Goal: Task Accomplishment & Management: Complete application form

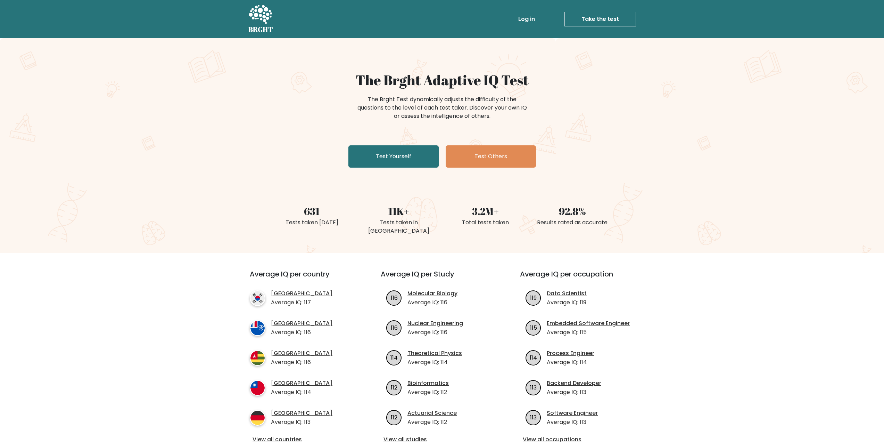
click at [530, 19] on link "Log in" at bounding box center [527, 19] width 22 height 14
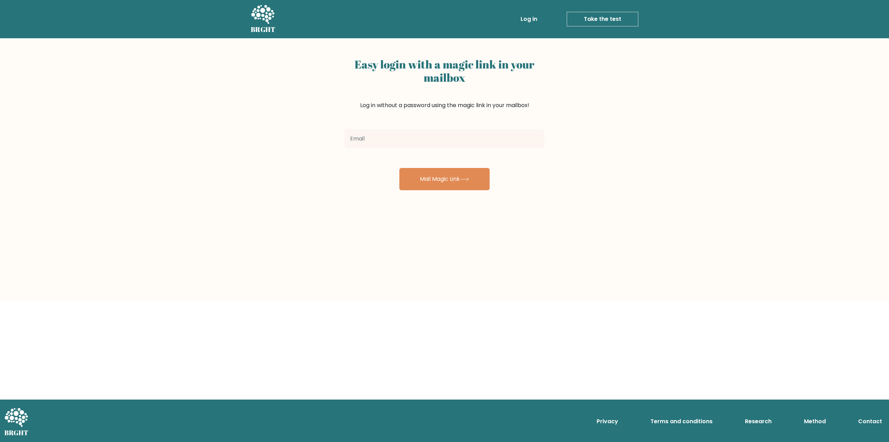
click at [414, 133] on input "email" at bounding box center [445, 138] width 200 height 19
type input "[EMAIL_ADDRESS][DOMAIN_NAME]"
click at [460, 184] on button "Mail Magic Link" at bounding box center [444, 179] width 90 height 22
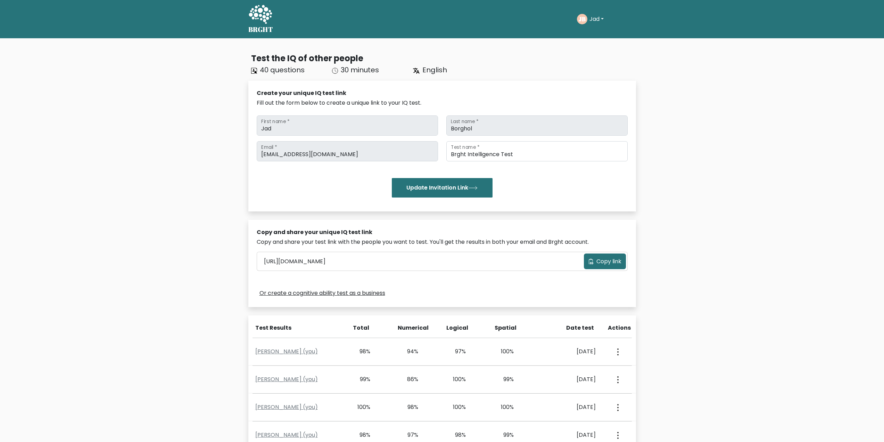
click at [265, 25] on h5 "BRGHT" at bounding box center [260, 29] width 25 height 8
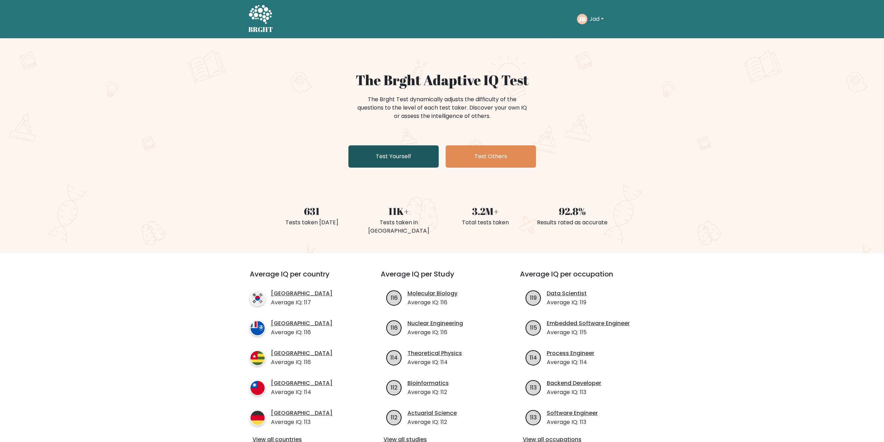
click at [399, 154] on link "Test Yourself" at bounding box center [393, 156] width 90 height 22
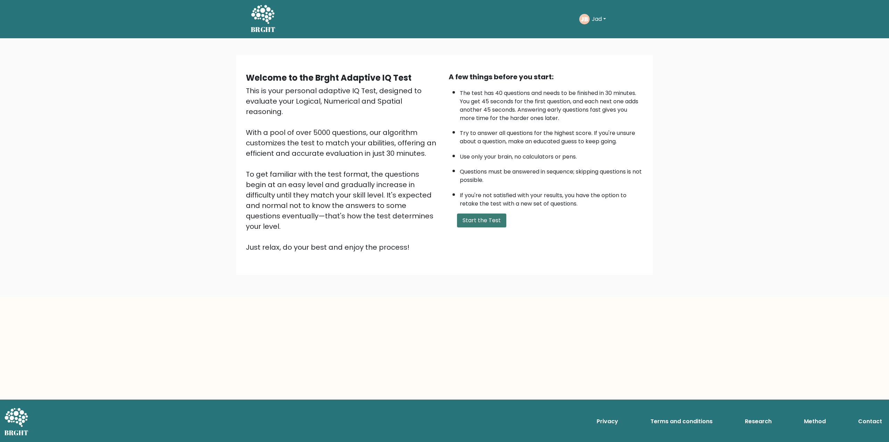
click at [486, 221] on button "Start the Test" at bounding box center [481, 220] width 49 height 14
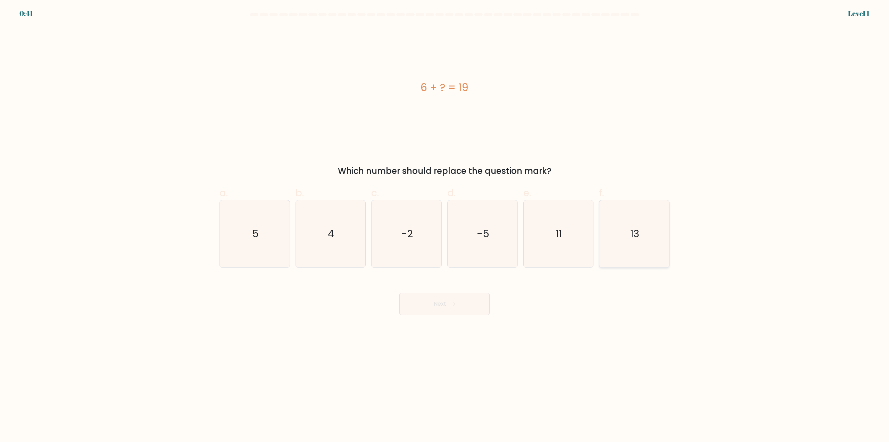
click at [634, 239] on text "13" at bounding box center [635, 234] width 9 height 14
click at [445, 225] on input "f. 13" at bounding box center [445, 223] width 0 height 5
radio input "true"
click at [437, 308] on button "Next" at bounding box center [444, 304] width 90 height 22
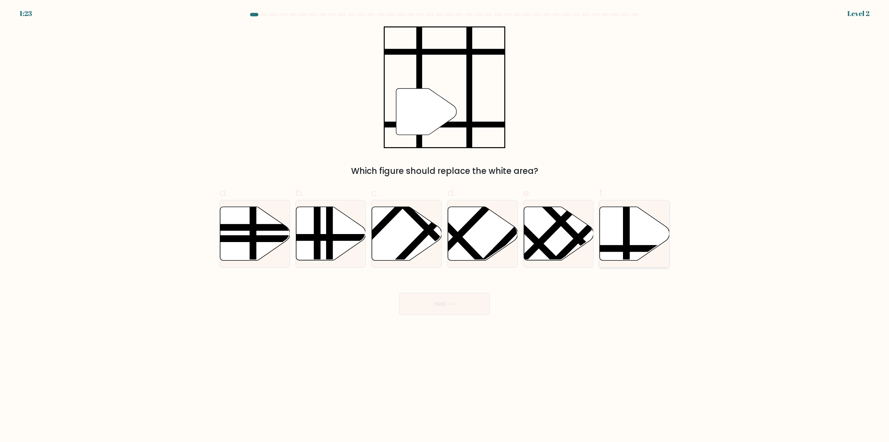
click at [633, 237] on icon at bounding box center [635, 233] width 70 height 53
click at [445, 225] on input "f." at bounding box center [445, 223] width 0 height 5
radio input "true"
click at [452, 311] on button "Next" at bounding box center [444, 304] width 90 height 22
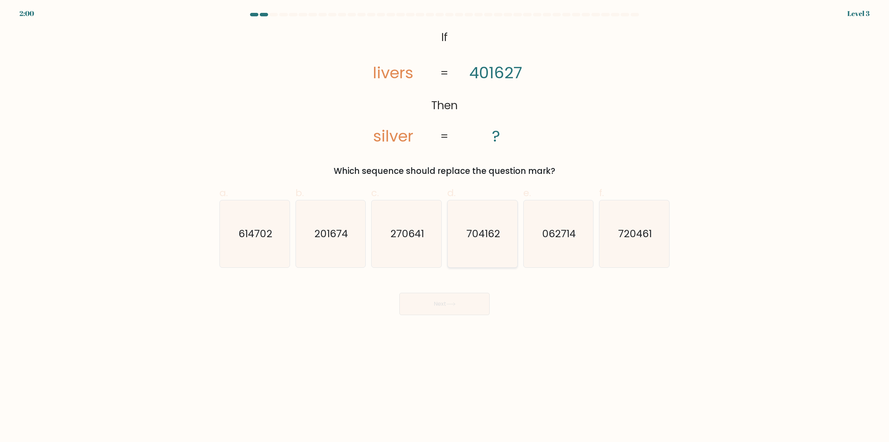
click at [497, 238] on text "704162" at bounding box center [484, 234] width 34 height 14
click at [445, 225] on input "d. 704162" at bounding box center [445, 223] width 0 height 5
radio input "true"
click at [447, 298] on button "Next" at bounding box center [444, 304] width 90 height 22
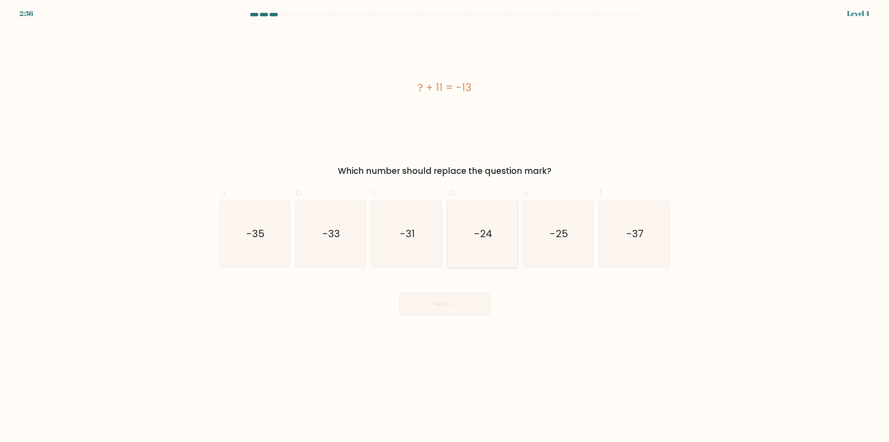
click at [483, 227] on text "-24" at bounding box center [483, 234] width 18 height 14
click at [445, 225] on input "d. -24" at bounding box center [445, 223] width 0 height 5
radio input "true"
click at [453, 303] on icon at bounding box center [450, 304] width 9 height 4
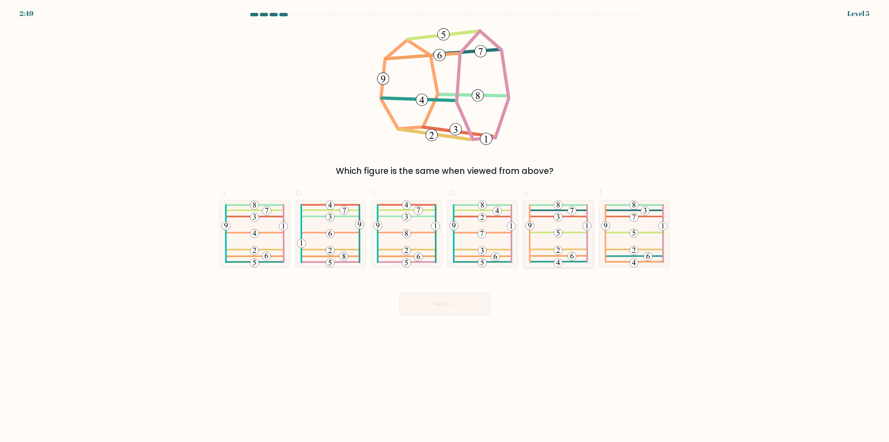
click at [575, 245] on icon at bounding box center [559, 233] width 66 height 67
click at [445, 225] on input "e." at bounding box center [445, 223] width 0 height 5
radio input "true"
click at [455, 304] on icon at bounding box center [451, 303] width 8 height 3
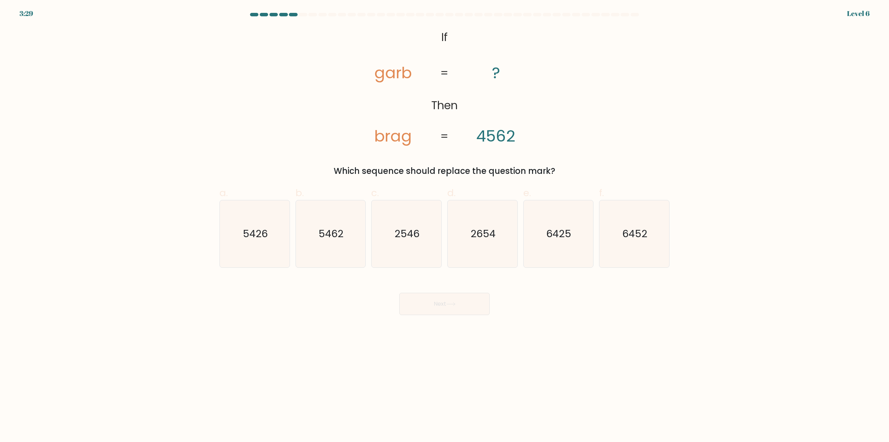
click at [163, 327] on body "3:29 Level 6 If" at bounding box center [444, 221] width 889 height 442
click at [481, 238] on text "2654" at bounding box center [483, 234] width 25 height 14
click at [445, 225] on input "d. 2654" at bounding box center [445, 223] width 0 height 5
radio input "true"
click at [447, 303] on button "Next" at bounding box center [444, 304] width 90 height 22
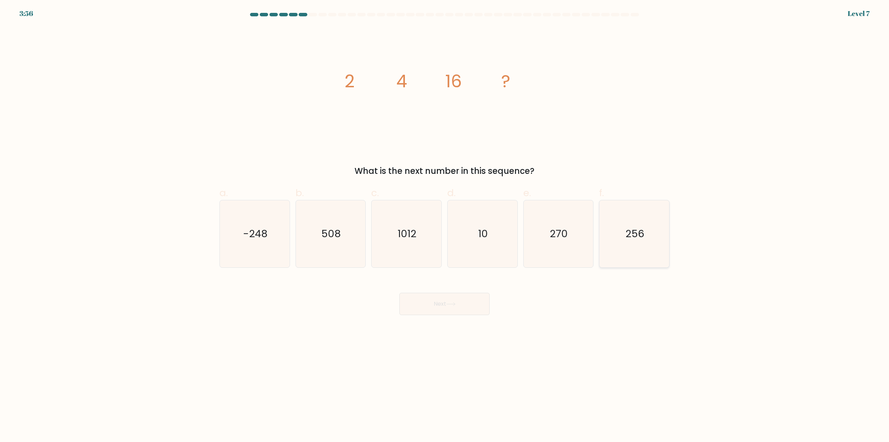
click at [646, 245] on icon "256" at bounding box center [634, 233] width 67 height 67
click at [445, 225] on input "f. 256" at bounding box center [445, 223] width 0 height 5
radio input "true"
click at [459, 304] on button "Next" at bounding box center [444, 304] width 90 height 22
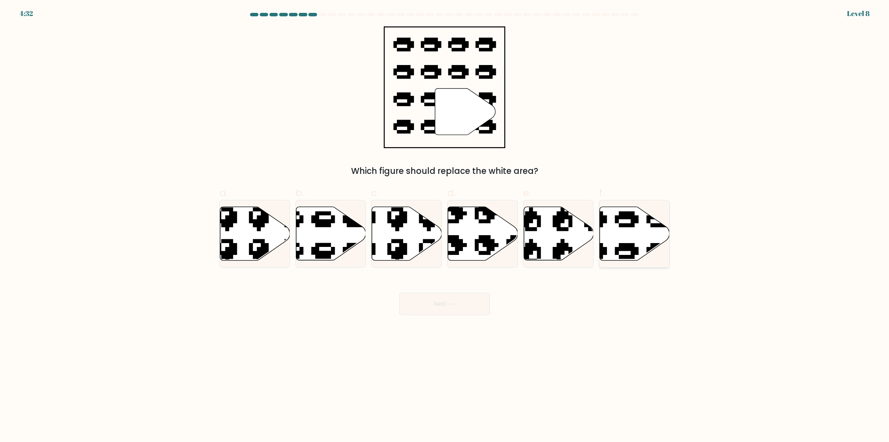
click at [631, 239] on icon at bounding box center [635, 233] width 70 height 53
click at [445, 225] on input "f." at bounding box center [445, 223] width 0 height 5
radio input "true"
click at [438, 305] on button "Next" at bounding box center [444, 304] width 90 height 22
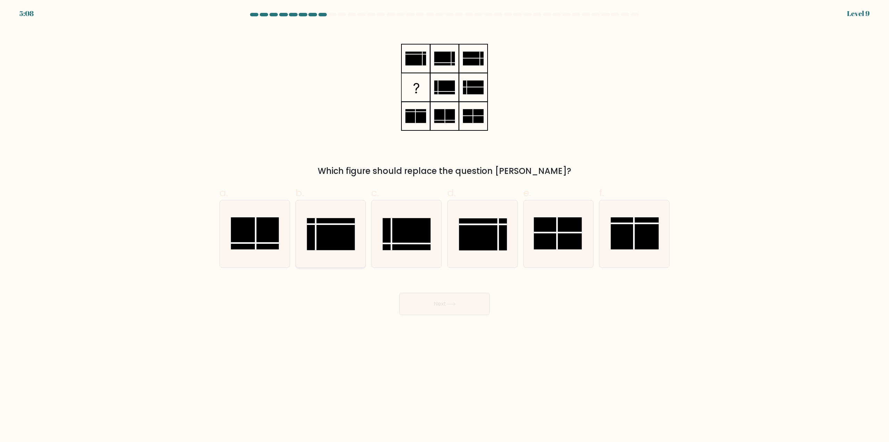
click at [325, 229] on rect at bounding box center [331, 234] width 48 height 32
click at [445, 225] on input "b." at bounding box center [445, 223] width 0 height 5
radio input "true"
click at [462, 303] on button "Next" at bounding box center [444, 304] width 90 height 22
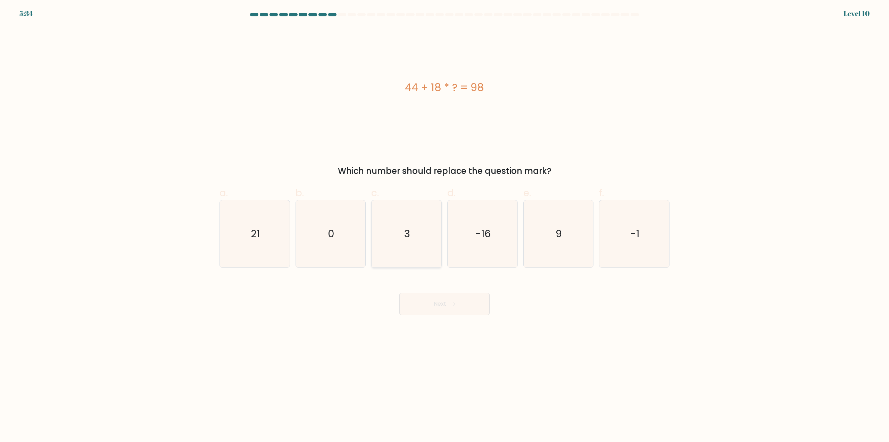
click at [401, 234] on icon "3" at bounding box center [406, 233] width 67 height 67
click at [445, 225] on input "c. 3" at bounding box center [445, 223] width 0 height 5
radio input "true"
click at [448, 301] on button "Next" at bounding box center [444, 304] width 90 height 22
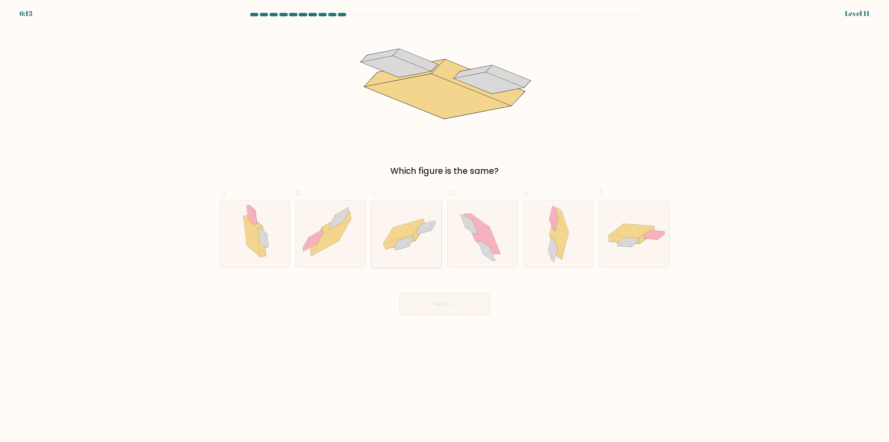
click at [411, 232] on icon at bounding box center [404, 231] width 40 height 24
click at [445, 225] on input "c." at bounding box center [445, 223] width 0 height 5
radio input "true"
click at [460, 303] on button "Next" at bounding box center [444, 304] width 90 height 22
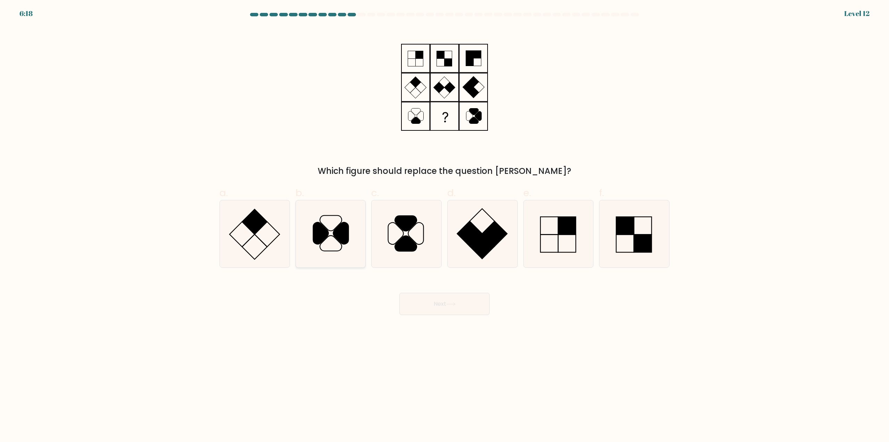
click at [338, 242] on icon at bounding box center [330, 233] width 67 height 67
click at [445, 225] on input "b." at bounding box center [445, 223] width 0 height 5
radio input "true"
click at [463, 306] on button "Next" at bounding box center [444, 304] width 90 height 22
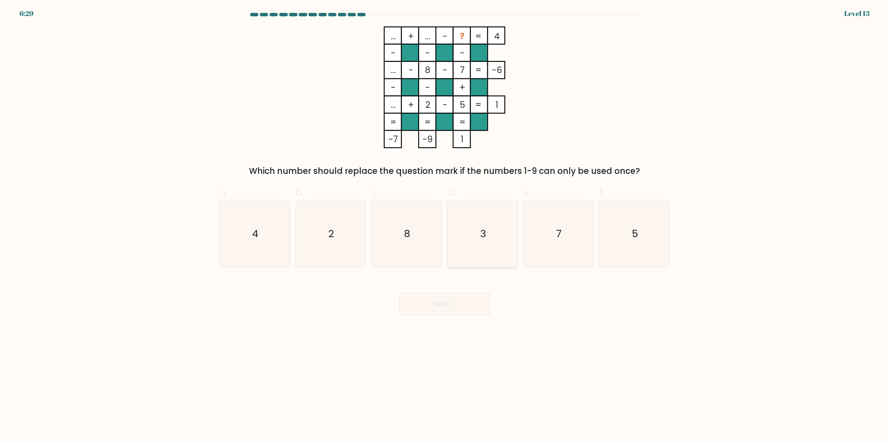
click at [506, 236] on icon "3" at bounding box center [482, 233] width 67 height 67
click at [445, 225] on input "d. 3" at bounding box center [445, 223] width 0 height 5
radio input "true"
click at [447, 312] on button "Next" at bounding box center [444, 304] width 90 height 22
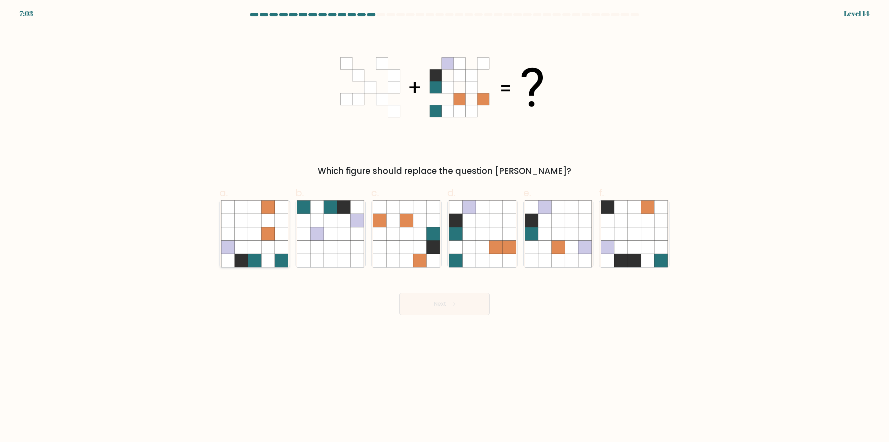
click at [268, 228] on icon at bounding box center [268, 233] width 13 height 13
click at [445, 225] on input "a." at bounding box center [445, 223] width 0 height 5
radio input "true"
click at [469, 303] on button "Next" at bounding box center [444, 304] width 90 height 22
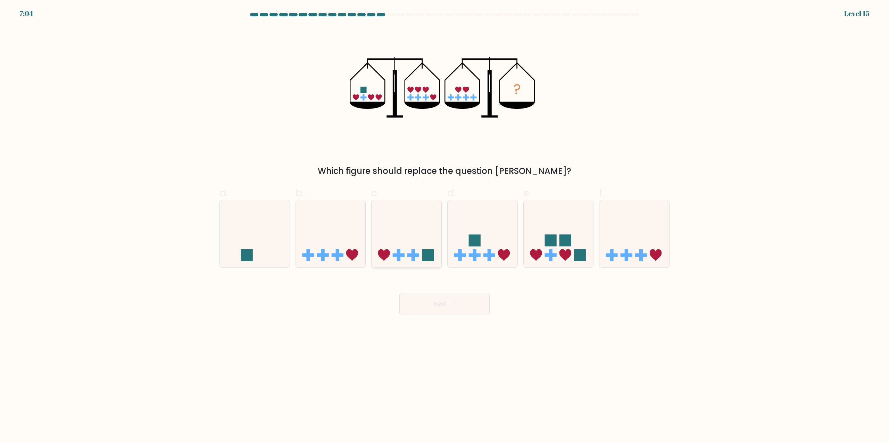
click at [412, 236] on icon at bounding box center [407, 234] width 70 height 58
click at [445, 225] on input "c." at bounding box center [445, 223] width 0 height 5
radio input "true"
click at [458, 304] on button "Next" at bounding box center [444, 304] width 90 height 22
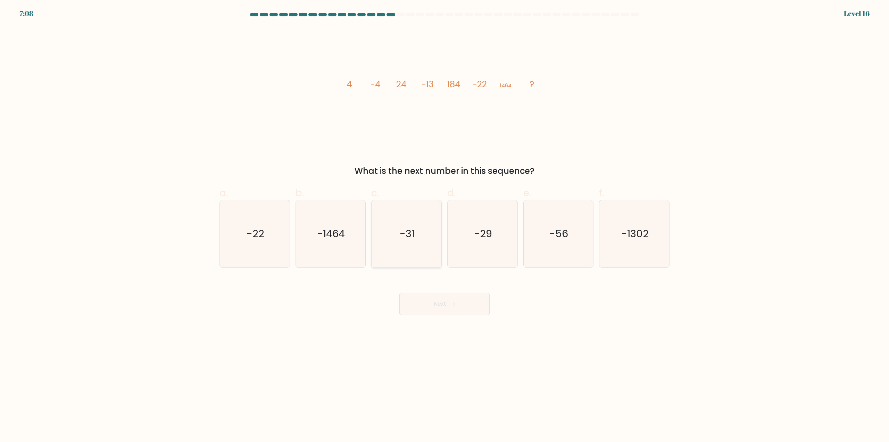
click at [405, 232] on text "-31" at bounding box center [407, 234] width 15 height 14
click at [445, 225] on input "c. -31" at bounding box center [445, 223] width 0 height 5
radio input "true"
click at [447, 305] on button "Next" at bounding box center [444, 304] width 90 height 22
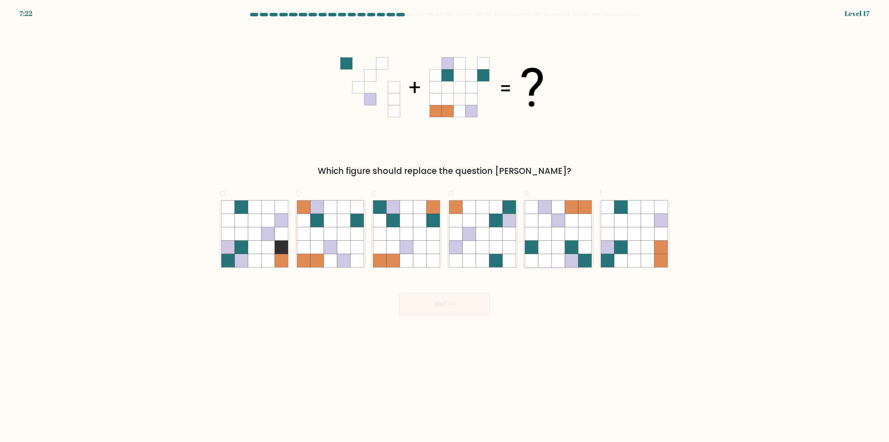
click at [555, 239] on icon at bounding box center [558, 233] width 13 height 13
click at [445, 225] on input "e." at bounding box center [445, 223] width 0 height 5
radio input "true"
click at [457, 306] on button "Next" at bounding box center [444, 304] width 90 height 22
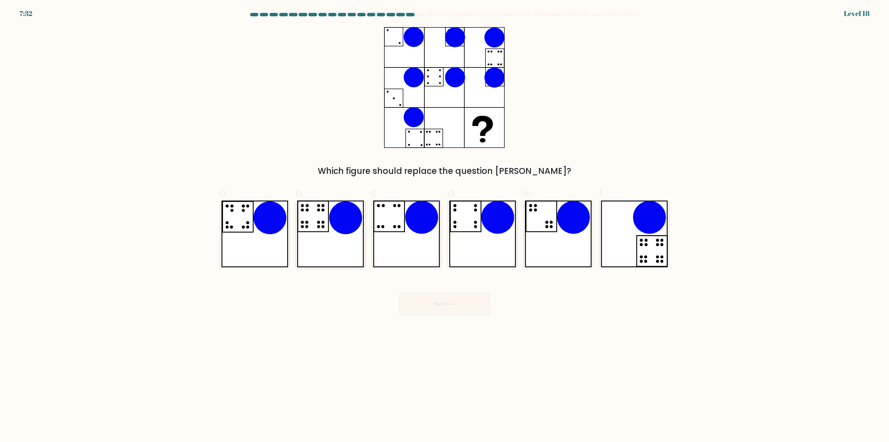
click at [319, 228] on icon at bounding box center [330, 233] width 67 height 67
click at [445, 225] on input "b." at bounding box center [445, 223] width 0 height 5
radio input "true"
click at [456, 306] on button "Next" at bounding box center [444, 304] width 90 height 22
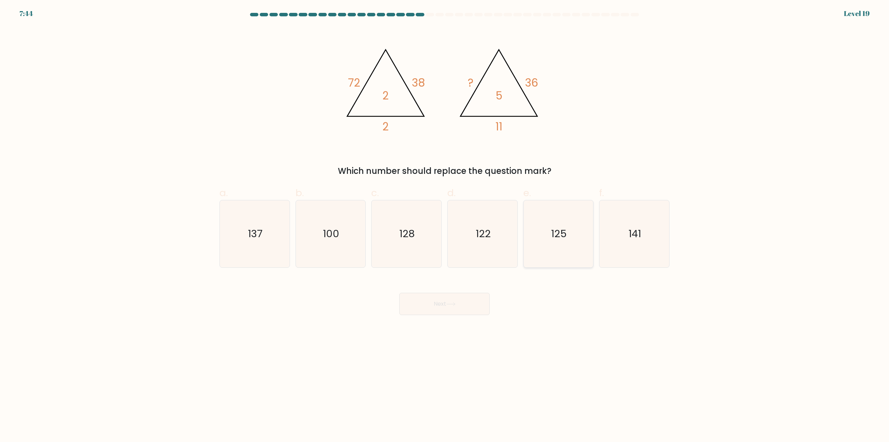
click at [557, 241] on icon "125" at bounding box center [558, 233] width 67 height 67
click at [445, 225] on input "e. 125" at bounding box center [445, 223] width 0 height 5
radio input "true"
click at [441, 303] on button "Next" at bounding box center [444, 304] width 90 height 22
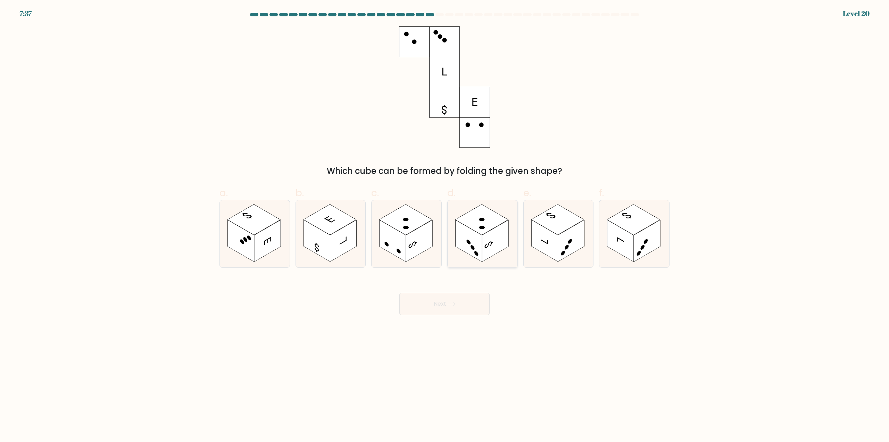
click at [484, 239] on rect at bounding box center [495, 241] width 26 height 42
click at [445, 225] on input "d." at bounding box center [445, 223] width 0 height 5
radio input "true"
click at [443, 303] on button "Next" at bounding box center [444, 304] width 90 height 22
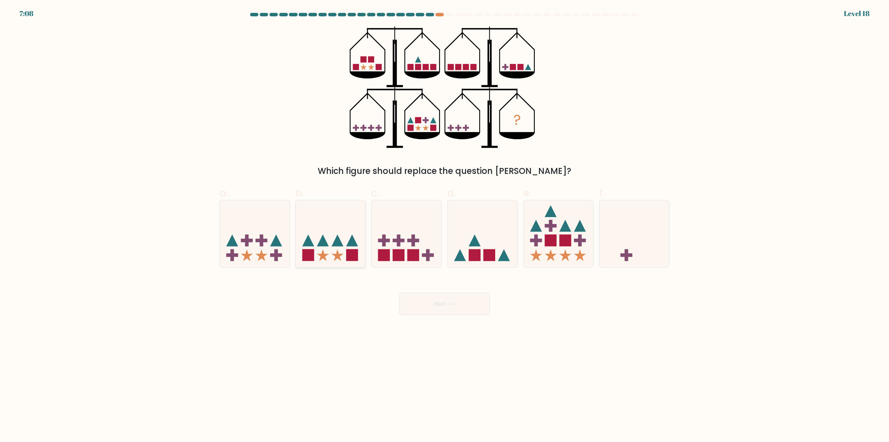
click at [344, 241] on icon at bounding box center [331, 234] width 70 height 58
click at [445, 225] on input "b." at bounding box center [445, 223] width 0 height 5
radio input "true"
click at [463, 303] on button "Next" at bounding box center [444, 304] width 90 height 22
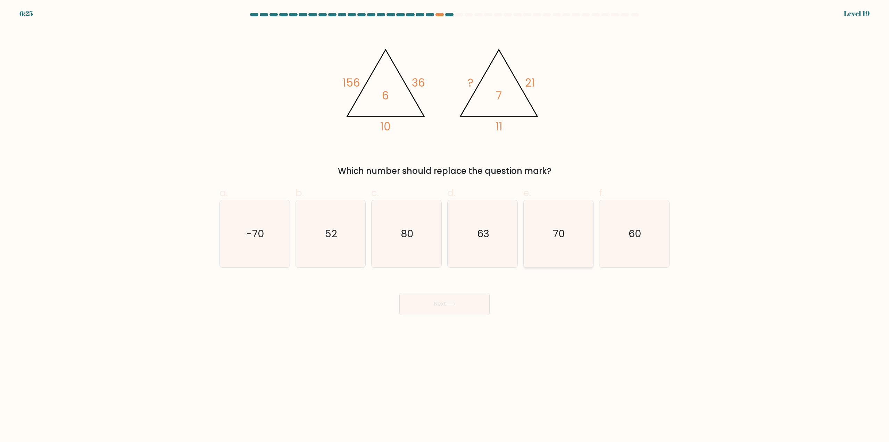
click at [556, 239] on text "70" at bounding box center [559, 234] width 12 height 14
click at [445, 225] on input "e. 70" at bounding box center [445, 223] width 0 height 5
radio input "true"
click at [456, 301] on button "Next" at bounding box center [444, 304] width 90 height 22
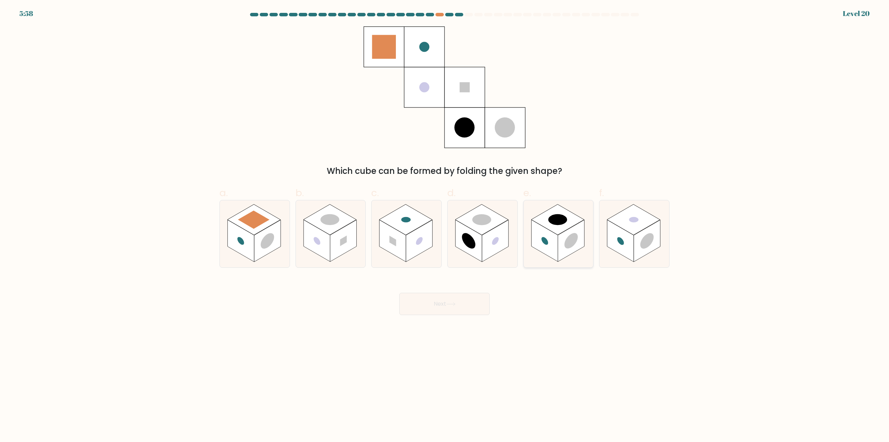
click at [551, 236] on rect at bounding box center [545, 241] width 26 height 42
click at [445, 225] on input "e." at bounding box center [445, 223] width 0 height 5
radio input "true"
click at [445, 302] on button "Next" at bounding box center [444, 304] width 90 height 22
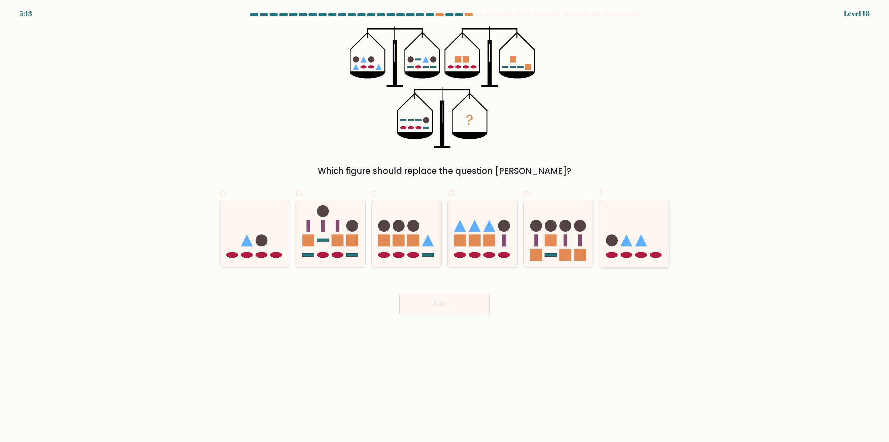
click at [638, 240] on icon at bounding box center [635, 234] width 70 height 58
click at [445, 225] on input "f." at bounding box center [445, 223] width 0 height 5
radio input "true"
click at [449, 302] on button "Next" at bounding box center [444, 304] width 90 height 22
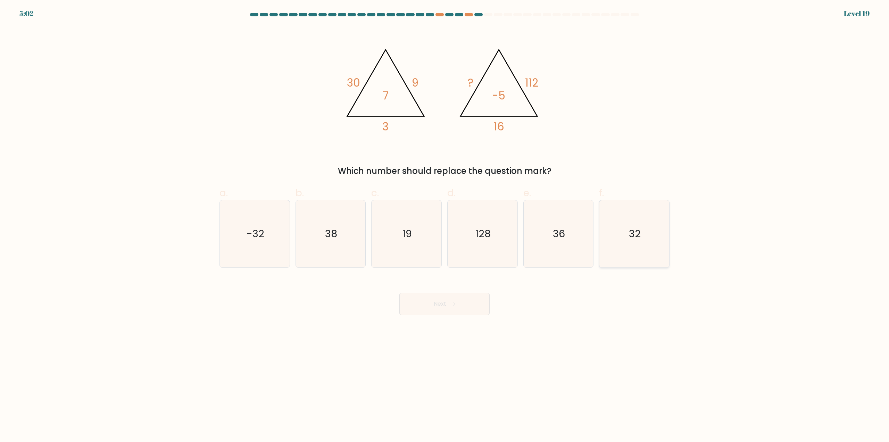
click at [648, 257] on icon "32" at bounding box center [634, 233] width 67 height 67
click at [445, 225] on input "f. 32" at bounding box center [445, 223] width 0 height 5
radio input "true"
click at [462, 303] on button "Next" at bounding box center [444, 304] width 90 height 22
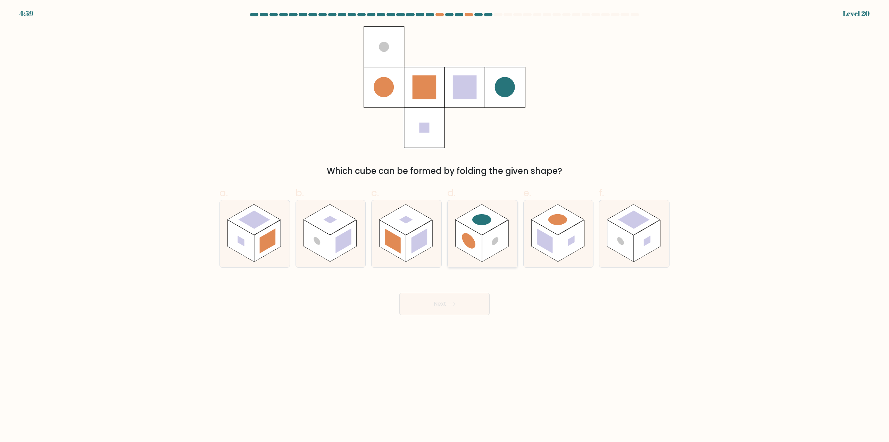
click at [480, 241] on rect at bounding box center [468, 241] width 26 height 42
click at [445, 225] on input "d." at bounding box center [445, 223] width 0 height 5
radio input "true"
click at [447, 303] on button "Next" at bounding box center [444, 304] width 90 height 22
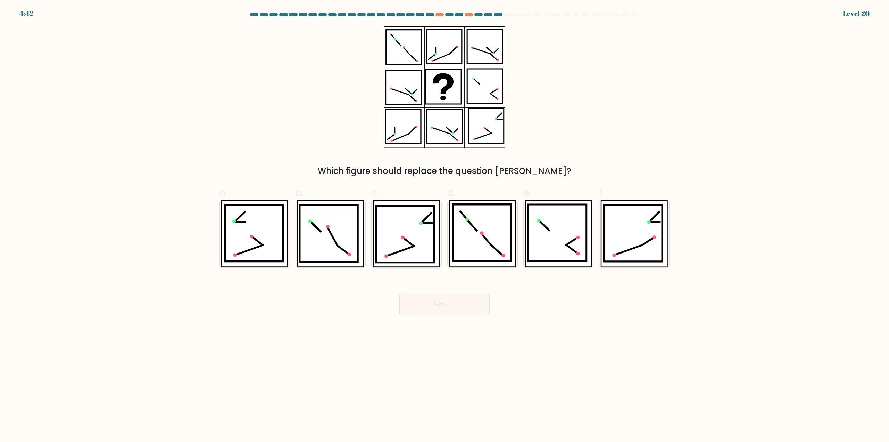
click at [417, 217] on icon at bounding box center [405, 234] width 58 height 57
click at [445, 221] on input "c." at bounding box center [445, 223] width 0 height 5
radio input "true"
click at [454, 305] on icon at bounding box center [450, 304] width 9 height 4
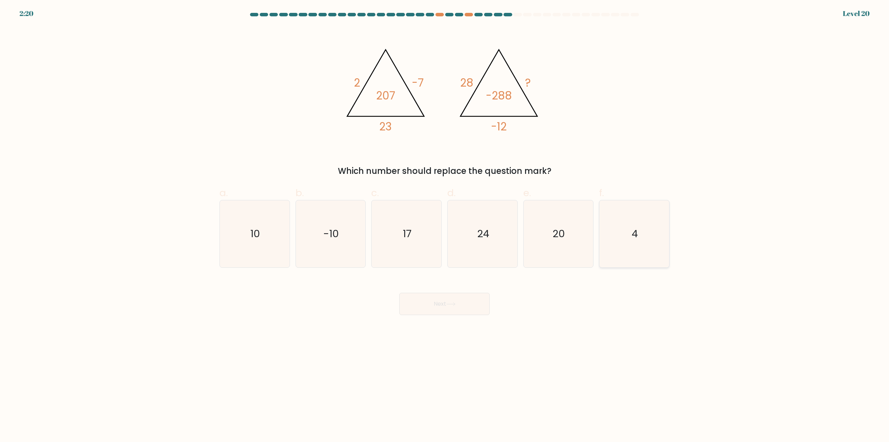
click at [629, 231] on icon "4" at bounding box center [634, 233] width 67 height 67
click at [445, 225] on input "f. 4" at bounding box center [445, 223] width 0 height 5
radio input "true"
click at [442, 310] on button "Next" at bounding box center [444, 304] width 90 height 22
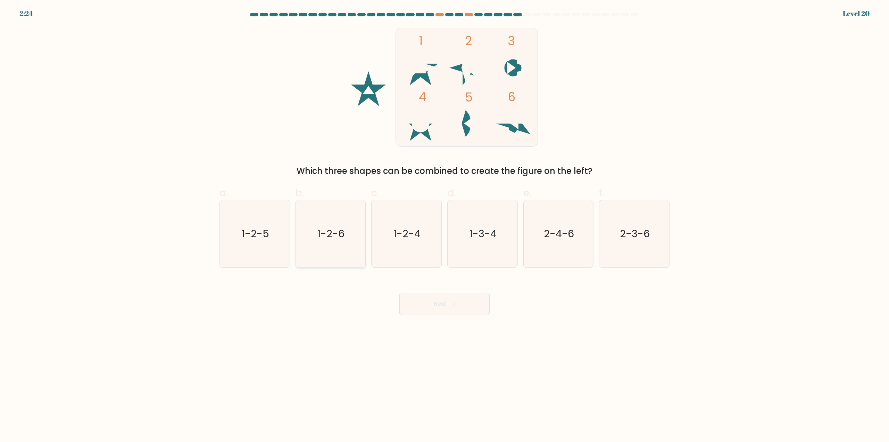
click at [316, 237] on icon "1-2-6" at bounding box center [330, 233] width 67 height 67
click at [445, 225] on input "b. 1-2-6" at bounding box center [445, 223] width 0 height 5
radio input "true"
click at [457, 299] on button "Next" at bounding box center [444, 304] width 90 height 22
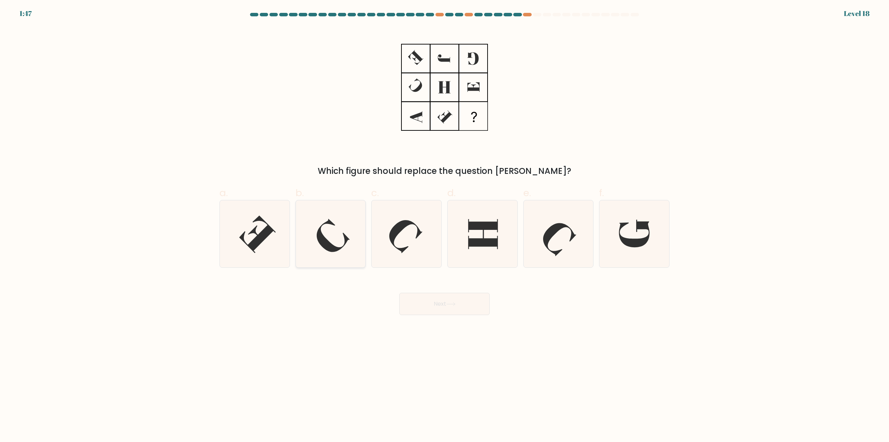
click at [335, 231] on icon at bounding box center [330, 233] width 67 height 67
click at [445, 225] on input "b." at bounding box center [445, 223] width 0 height 5
radio input "true"
click at [454, 305] on icon at bounding box center [450, 304] width 9 height 4
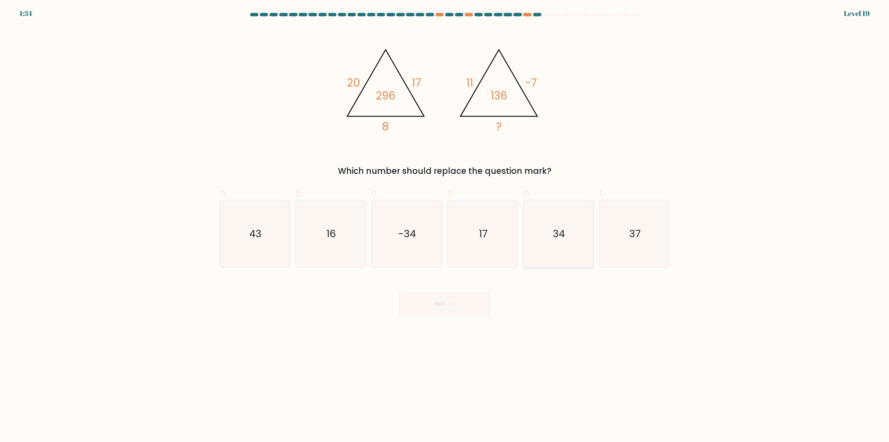
click at [559, 249] on icon "34" at bounding box center [558, 233] width 67 height 67
click at [445, 225] on input "e. 34" at bounding box center [445, 223] width 0 height 5
radio input "true"
click at [456, 306] on icon at bounding box center [450, 304] width 9 height 4
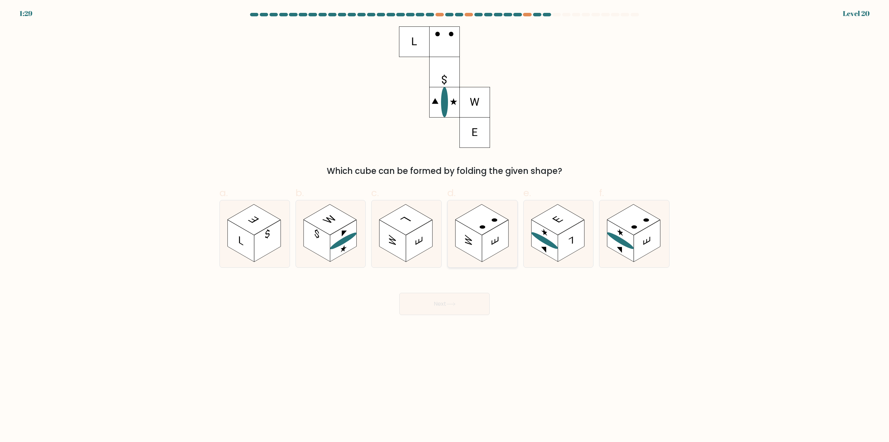
click at [480, 239] on rect at bounding box center [468, 241] width 26 height 42
click at [445, 225] on input "d." at bounding box center [445, 223] width 0 height 5
radio input "true"
click at [439, 298] on button "Next" at bounding box center [444, 304] width 90 height 22
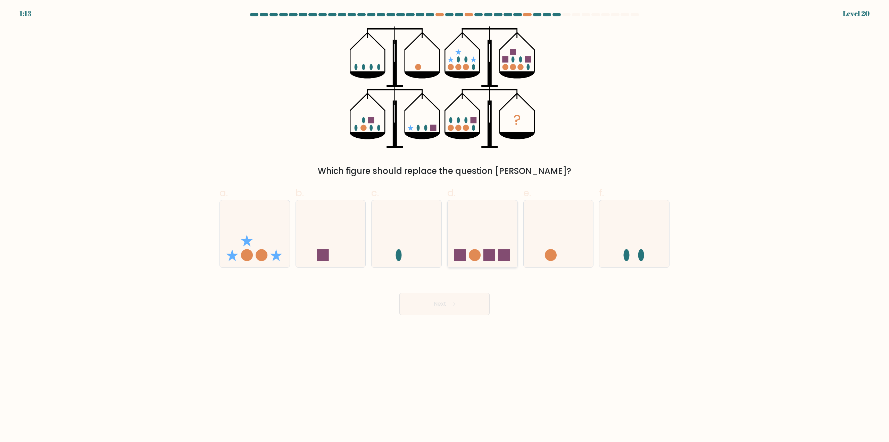
click at [465, 247] on icon at bounding box center [483, 234] width 70 height 58
click at [445, 225] on input "d." at bounding box center [445, 223] width 0 height 5
radio input "true"
click at [436, 300] on button "Next" at bounding box center [444, 304] width 90 height 22
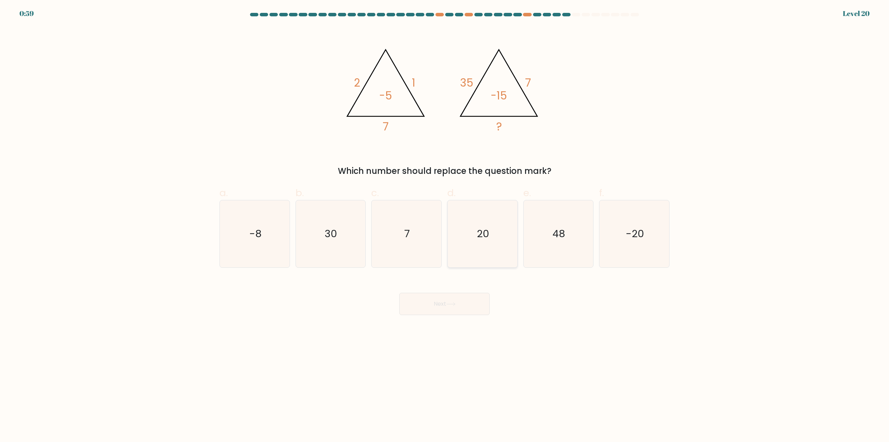
click at [471, 239] on icon "20" at bounding box center [482, 233] width 67 height 67
click at [445, 225] on input "d. 20" at bounding box center [445, 223] width 0 height 5
radio input "true"
click at [449, 304] on icon at bounding box center [450, 304] width 9 height 4
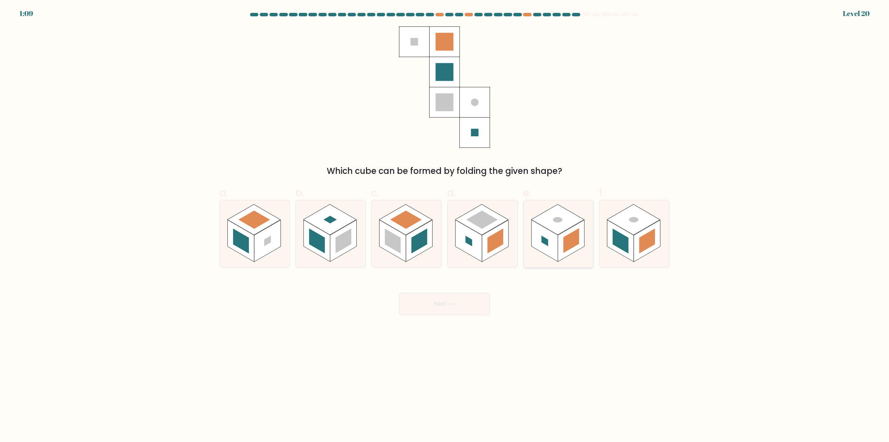
click at [566, 246] on rect at bounding box center [571, 240] width 16 height 25
click at [445, 225] on input "e." at bounding box center [445, 223] width 0 height 5
radio input "true"
click at [462, 306] on button "Next" at bounding box center [444, 304] width 90 height 22
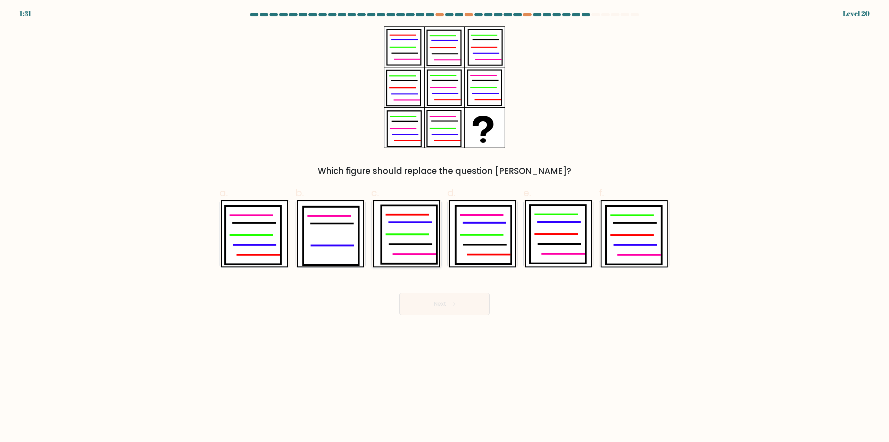
click at [402, 229] on icon at bounding box center [409, 234] width 56 height 58
click at [445, 225] on input "c." at bounding box center [445, 223] width 0 height 5
radio input "true"
click at [438, 301] on button "Next" at bounding box center [444, 304] width 90 height 22
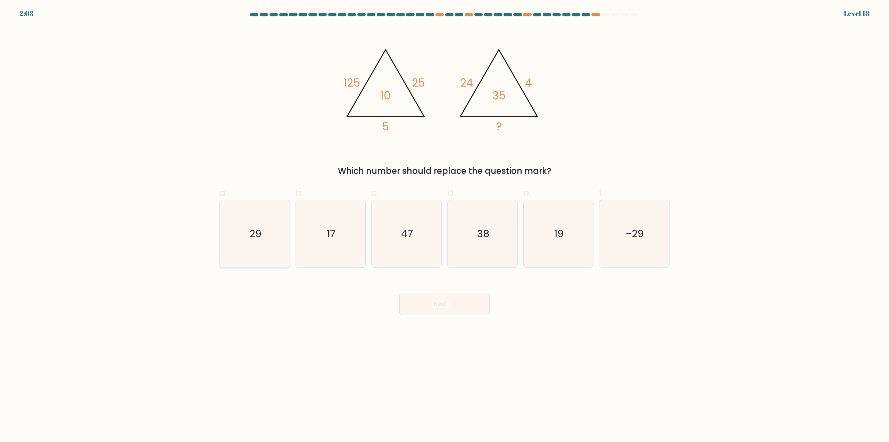
click at [252, 221] on icon "29" at bounding box center [254, 233] width 67 height 67
click at [445, 221] on input "a. 29" at bounding box center [445, 223] width 0 height 5
radio input "true"
click at [459, 308] on button "Next" at bounding box center [444, 304] width 90 height 22
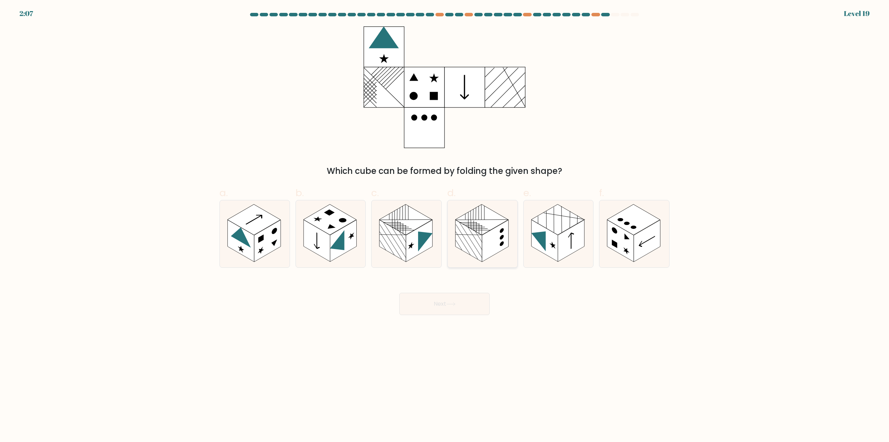
click at [495, 250] on rect at bounding box center [495, 241] width 26 height 42
click at [445, 225] on input "d." at bounding box center [445, 223] width 0 height 5
radio input "true"
click at [455, 297] on button "Next" at bounding box center [444, 304] width 90 height 22
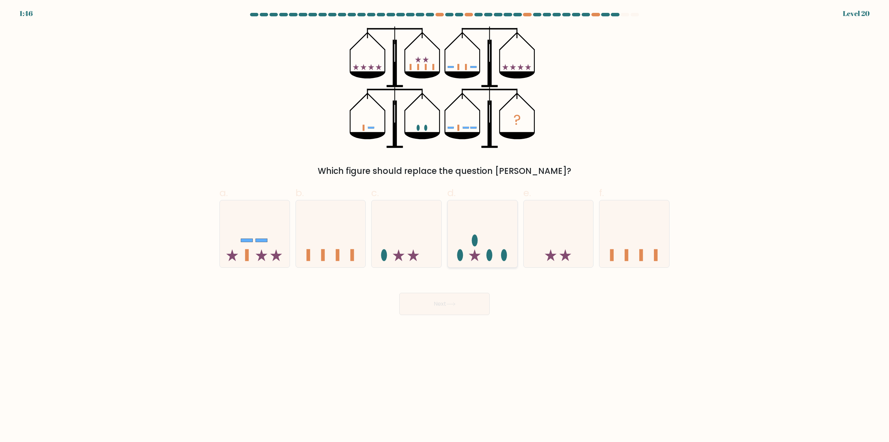
click at [486, 255] on icon at bounding box center [483, 234] width 70 height 58
click at [445, 225] on input "d." at bounding box center [445, 223] width 0 height 5
radio input "true"
click at [462, 303] on button "Next" at bounding box center [444, 304] width 90 height 22
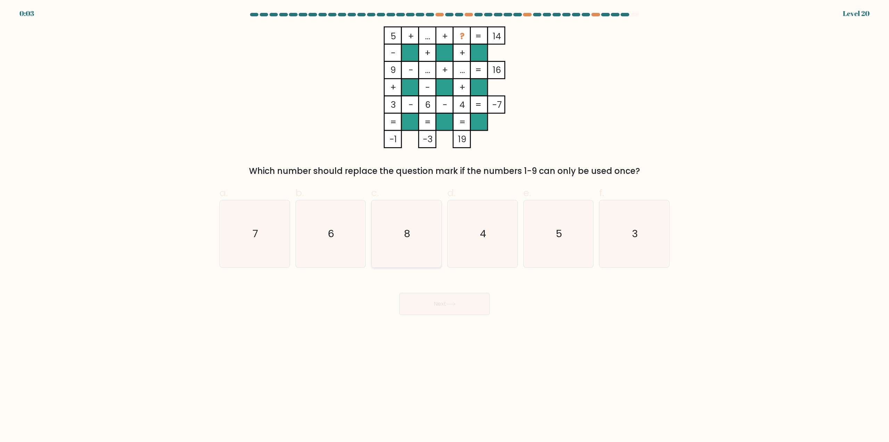
click at [416, 228] on icon "8" at bounding box center [406, 233] width 67 height 67
click at [445, 225] on input "c. 8" at bounding box center [445, 223] width 0 height 5
radio input "true"
click at [450, 300] on button "Next" at bounding box center [444, 304] width 90 height 22
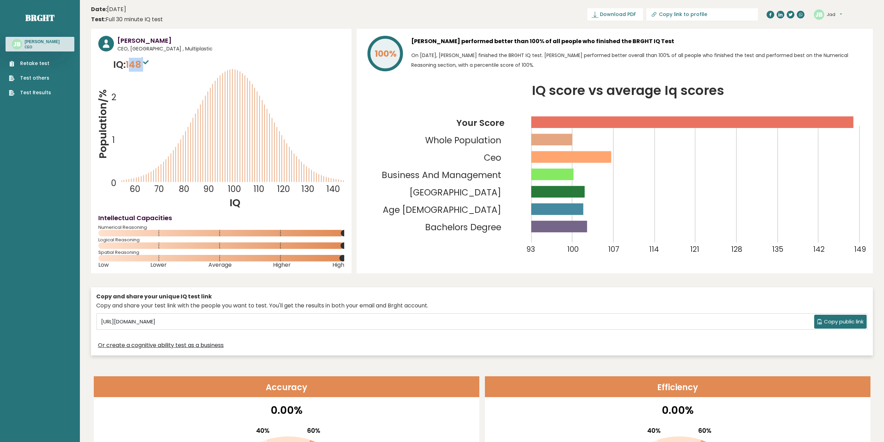
drag, startPoint x: 132, startPoint y: 65, endPoint x: 145, endPoint y: 65, distance: 12.9
click at [145, 65] on span "148" at bounding box center [138, 64] width 25 height 13
click at [141, 70] on span "148" at bounding box center [138, 64] width 25 height 13
drag, startPoint x: 129, startPoint y: 62, endPoint x: 142, endPoint y: 63, distance: 13.2
click at [142, 63] on span "148" at bounding box center [138, 64] width 25 height 13
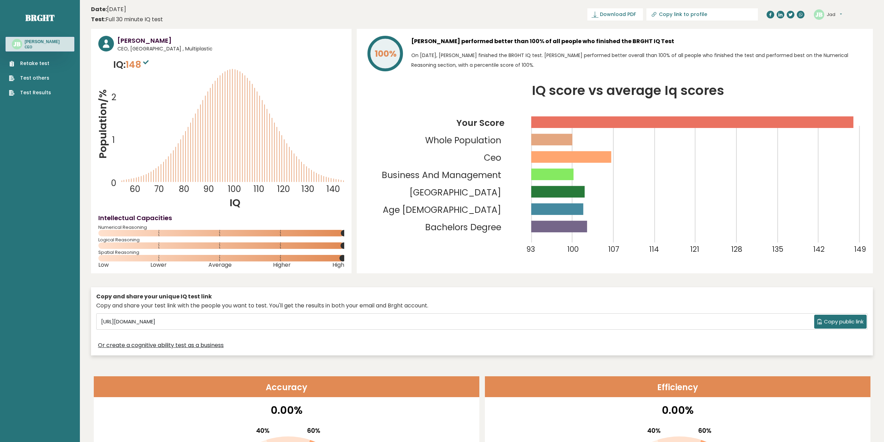
click at [145, 69] on span "148" at bounding box center [138, 64] width 25 height 13
drag, startPoint x: 133, startPoint y: 188, endPoint x: 281, endPoint y: 184, distance: 148.4
click at [281, 184] on icon "Population/% IQ 0 1 2 60 70 80 90 100 110 120 130 140" at bounding box center [221, 134] width 246 height 152
click at [308, 185] on tspan "130" at bounding box center [308, 188] width 13 height 11
click at [344, 181] on icon at bounding box center [344, 180] width 0 height 1
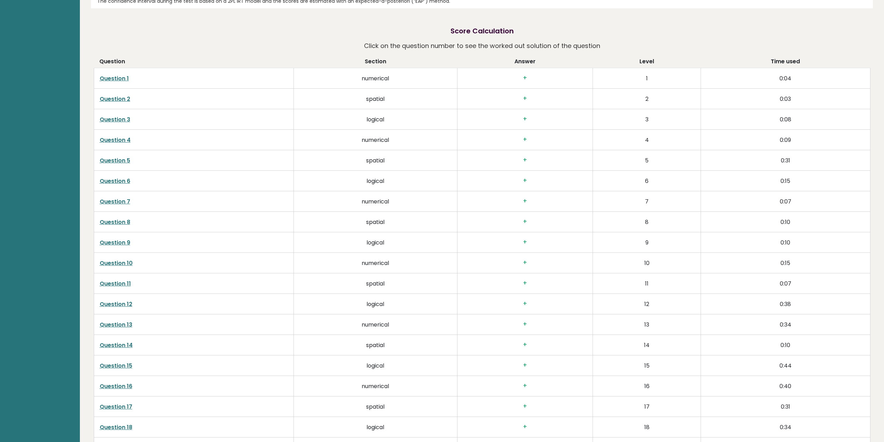
scroll to position [1285, 0]
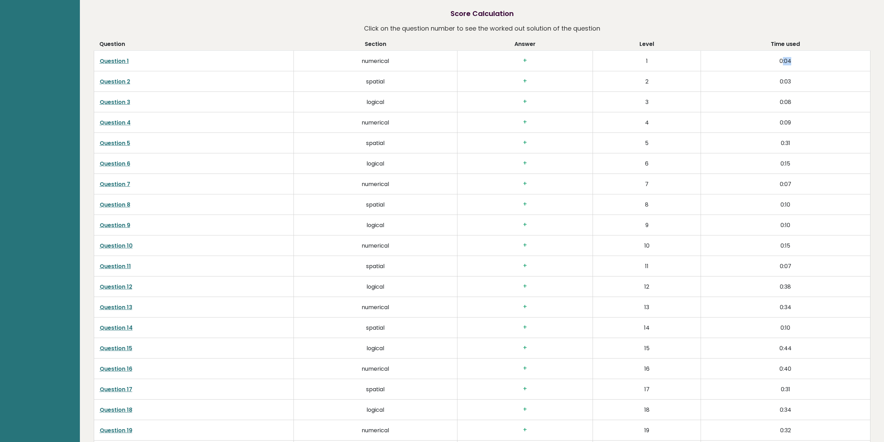
drag, startPoint x: 783, startPoint y: 61, endPoint x: 793, endPoint y: 62, distance: 10.4
click at [793, 62] on td "0:04" at bounding box center [785, 61] width 169 height 20
click at [789, 62] on td "0:04" at bounding box center [785, 61] width 169 height 20
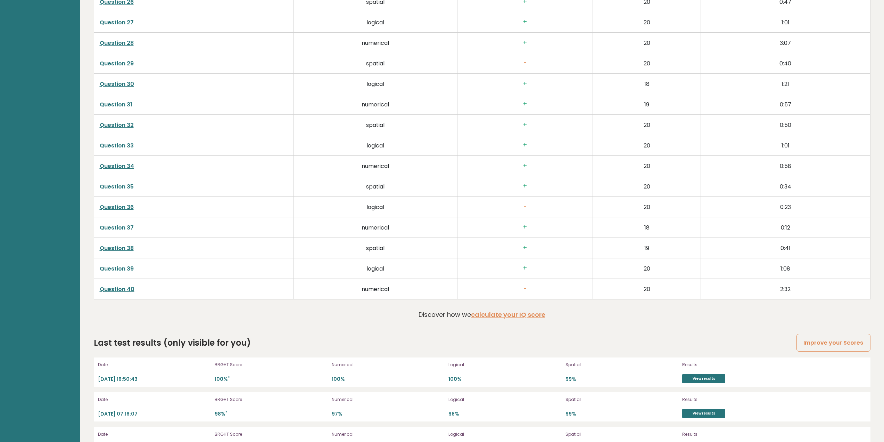
scroll to position [1841, 0]
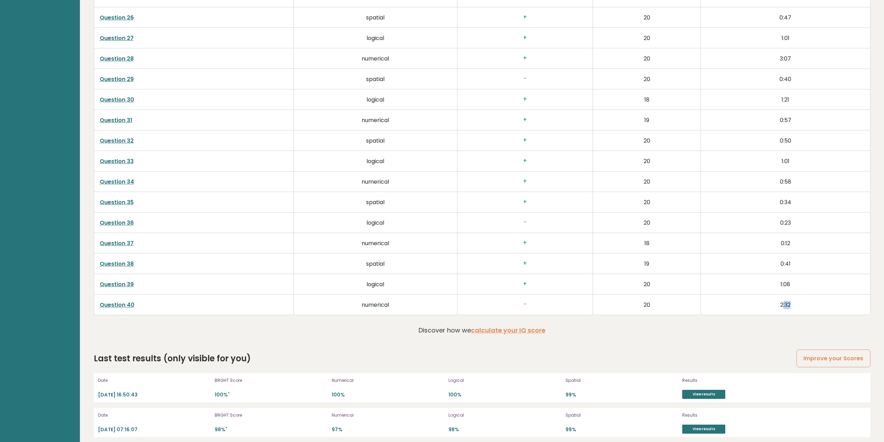
drag, startPoint x: 782, startPoint y: 303, endPoint x: 795, endPoint y: 303, distance: 12.9
click at [795, 303] on td "2:32" at bounding box center [785, 304] width 169 height 20
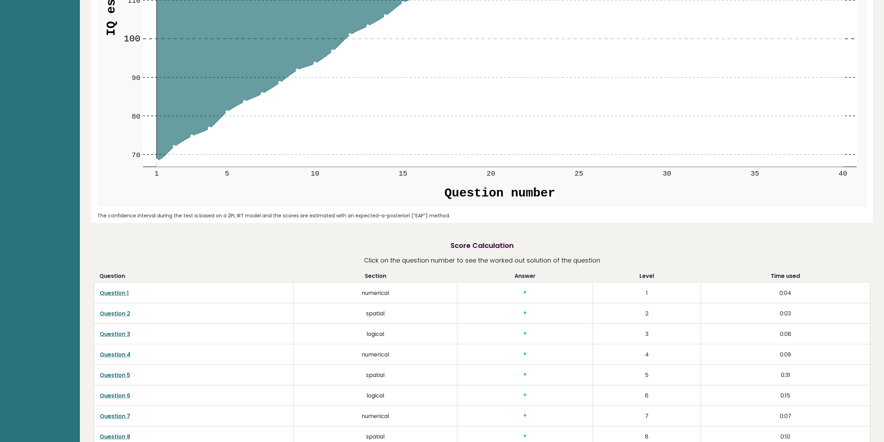
scroll to position [1181, 0]
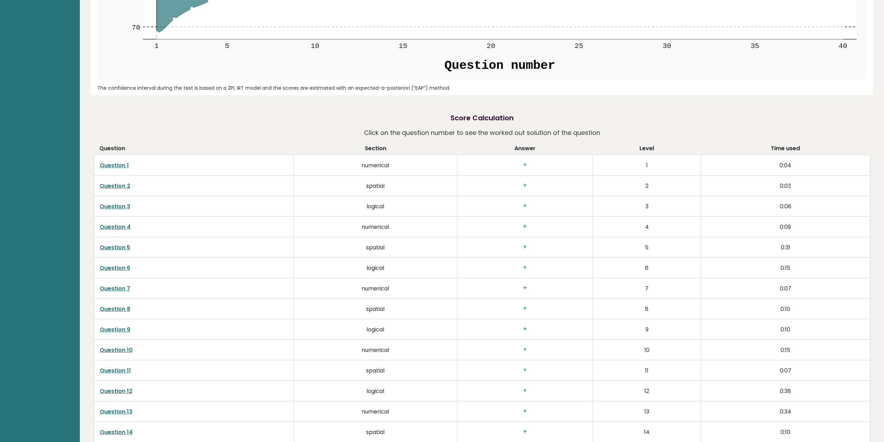
drag, startPoint x: 780, startPoint y: 162, endPoint x: 781, endPoint y: 167, distance: 5.7
click at [781, 167] on td "0:04" at bounding box center [785, 165] width 169 height 20
drag, startPoint x: 780, startPoint y: 167, endPoint x: 791, endPoint y: 167, distance: 11.1
click at [791, 167] on td "0:04" at bounding box center [785, 165] width 169 height 20
drag, startPoint x: 779, startPoint y: 186, endPoint x: 784, endPoint y: 186, distance: 4.9
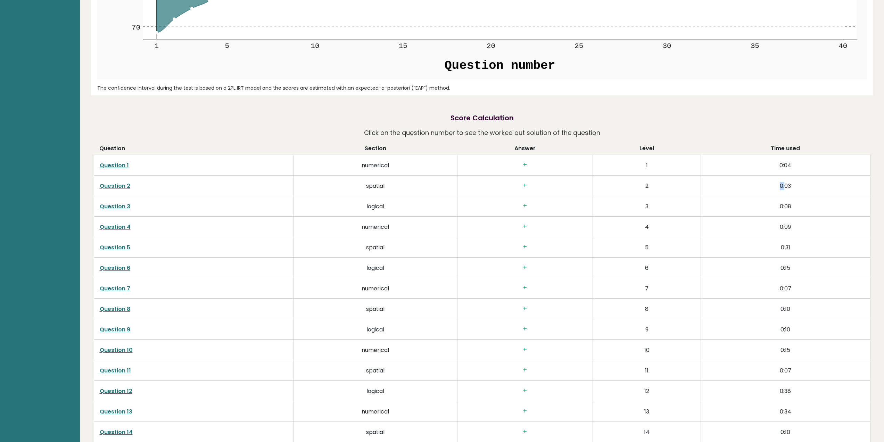
click at [785, 186] on td "0:03" at bounding box center [785, 185] width 169 height 20
drag, startPoint x: 777, startPoint y: 165, endPoint x: 781, endPoint y: 165, distance: 4.5
click at [781, 165] on td "0:04" at bounding box center [785, 165] width 169 height 20
click at [793, 165] on td "0:04" at bounding box center [785, 165] width 169 height 20
drag, startPoint x: 780, startPoint y: 165, endPoint x: 792, endPoint y: 167, distance: 12.7
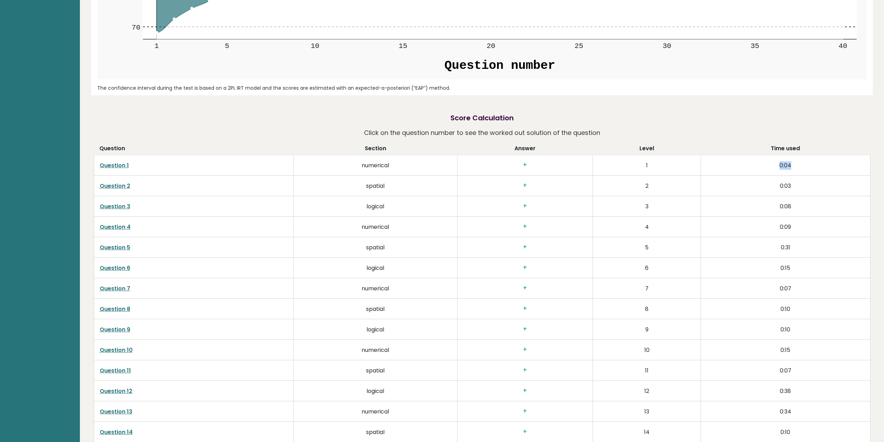
click at [792, 167] on td "0:04" at bounding box center [785, 165] width 169 height 20
drag, startPoint x: 778, startPoint y: 184, endPoint x: 796, endPoint y: 187, distance: 17.6
click at [796, 187] on td "0:03" at bounding box center [785, 185] width 169 height 20
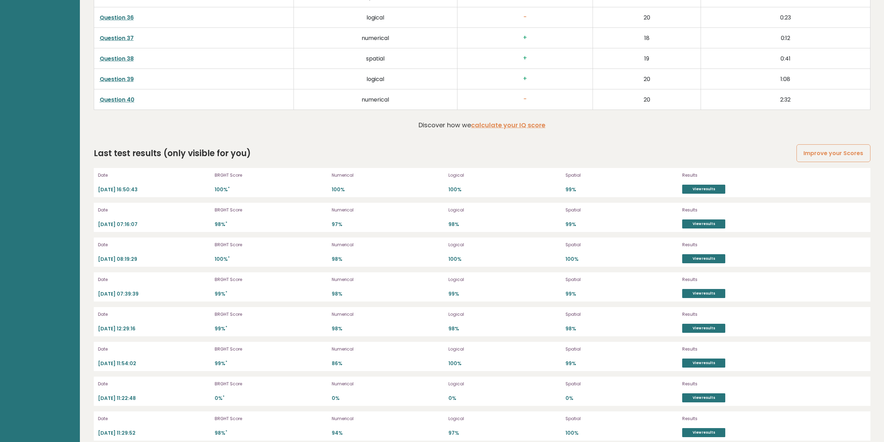
scroll to position [2055, 0]
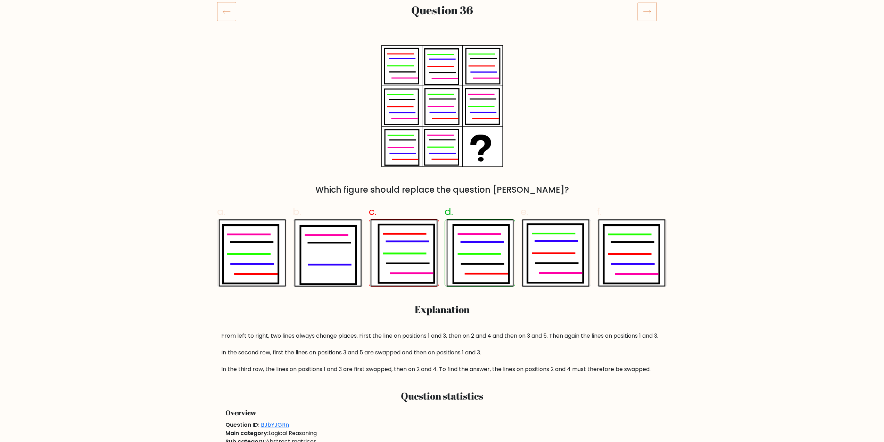
scroll to position [69, 0]
